Goal: Communication & Community: Share content

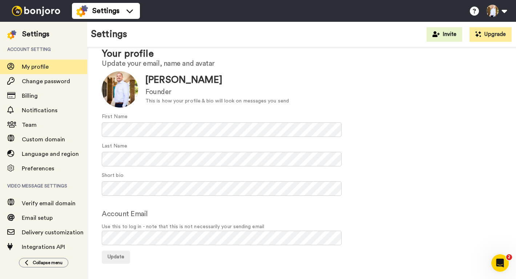
click at [25, 14] on img at bounding box center [36, 11] width 54 height 10
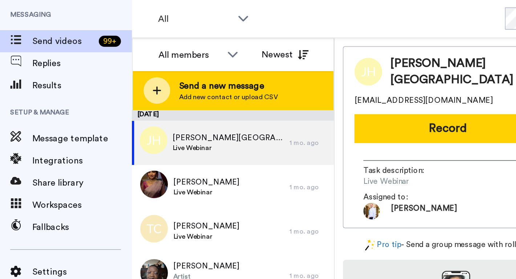
click at [108, 80] on div at bounding box center [103, 81] width 17 height 17
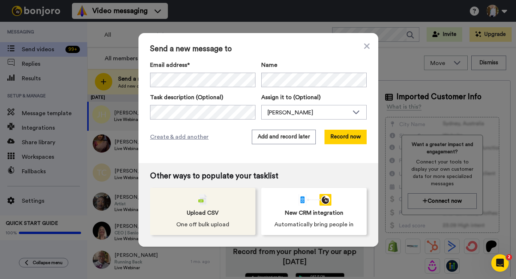
click at [195, 220] on div "Upload CSV One off bulk upload" at bounding box center [202, 211] width 105 height 47
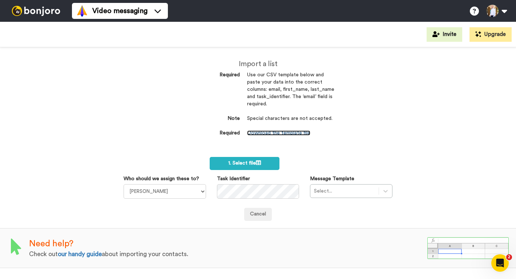
click at [262, 132] on link "Download the template file" at bounding box center [278, 132] width 63 height 5
click at [230, 166] on span "1. Select file" at bounding box center [244, 162] width 33 height 5
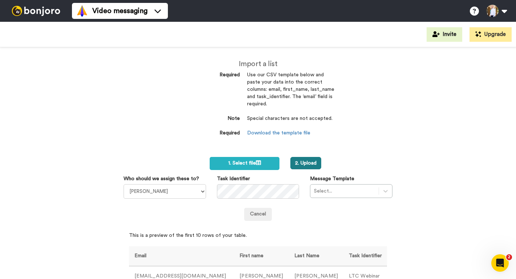
click at [301, 160] on button "2. Upload" at bounding box center [305, 163] width 31 height 12
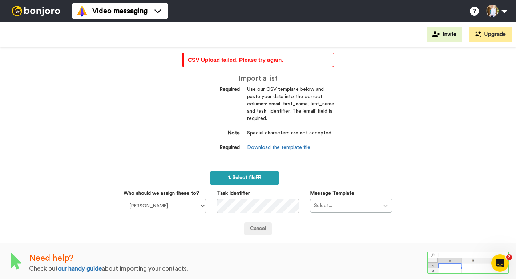
click at [244, 177] on span "1. Select file" at bounding box center [244, 177] width 33 height 5
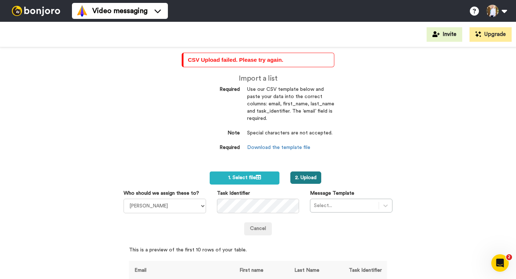
click at [304, 178] on button "2. Upload" at bounding box center [305, 177] width 31 height 12
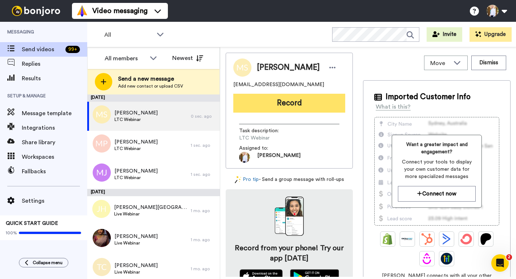
click at [277, 103] on button "Record" at bounding box center [289, 103] width 112 height 19
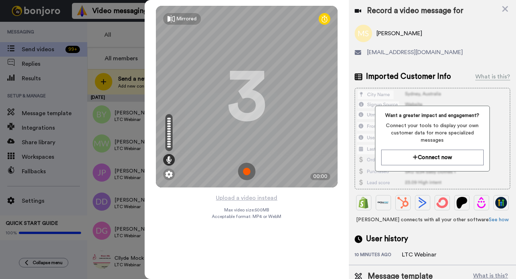
click at [247, 169] on img at bounding box center [246, 171] width 17 height 17
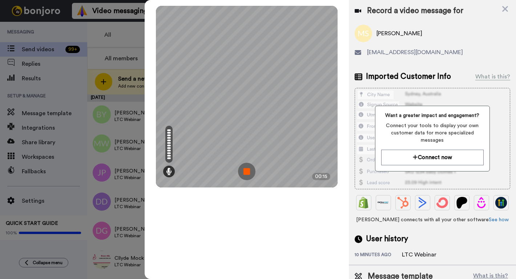
click at [253, 175] on img at bounding box center [246, 171] width 17 height 17
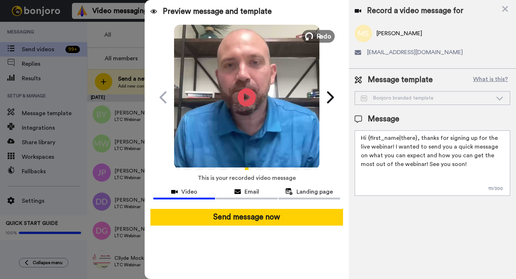
click at [317, 37] on span "Redo" at bounding box center [323, 35] width 15 height 9
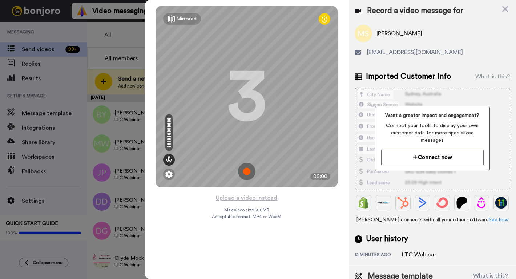
click at [247, 171] on img at bounding box center [246, 171] width 17 height 17
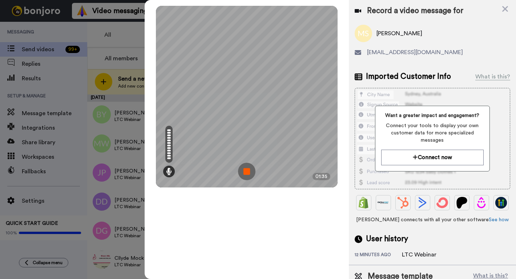
click at [247, 174] on img at bounding box center [246, 171] width 17 height 17
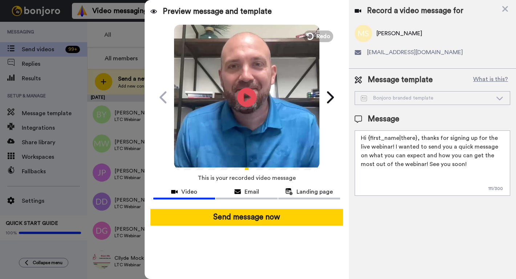
click at [244, 101] on icon at bounding box center [246, 97] width 19 height 19
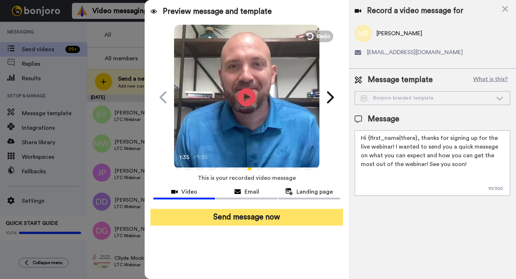
click at [256, 220] on button "Send message now" at bounding box center [246, 217] width 192 height 17
